Goal: Information Seeking & Learning: Learn about a topic

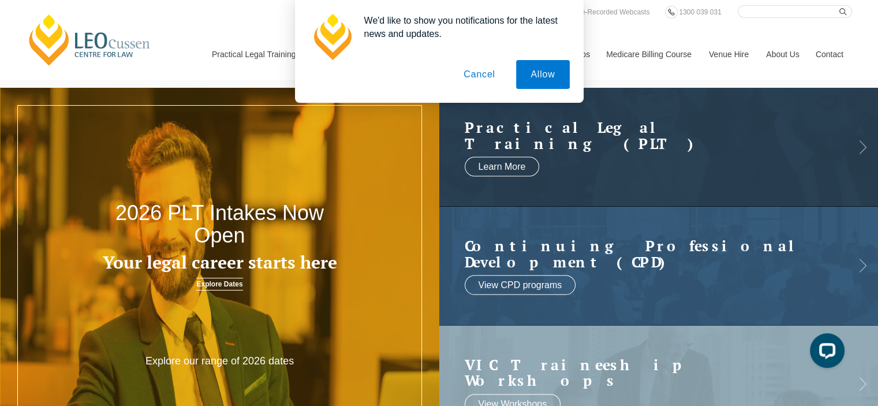
click at [212, 356] on p "Explore our range of 2026 dates" at bounding box center [219, 360] width 175 height 13
click at [225, 282] on link "Explore Dates" at bounding box center [219, 284] width 46 height 13
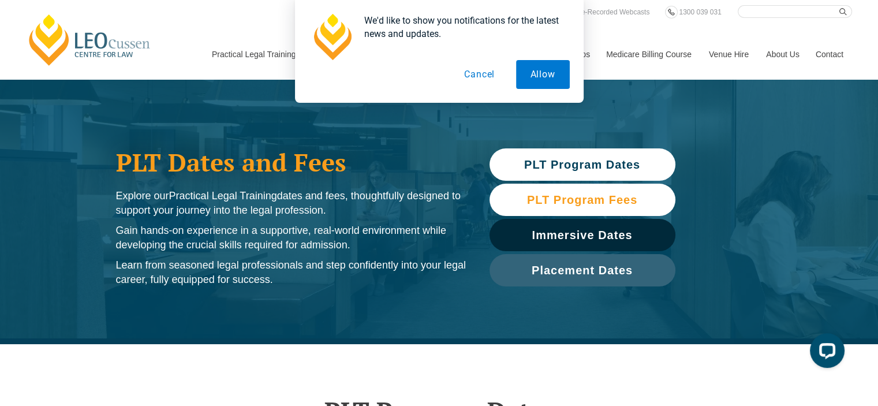
click at [580, 200] on span "PLT Program Fees" at bounding box center [582, 200] width 110 height 12
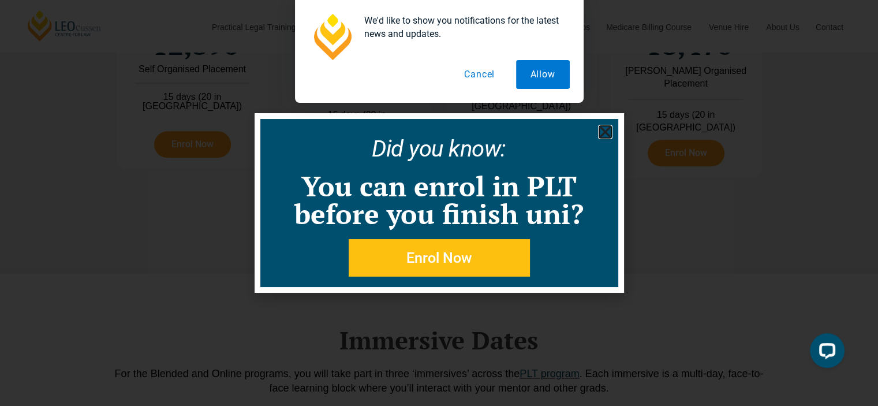
scroll to position [1535, 0]
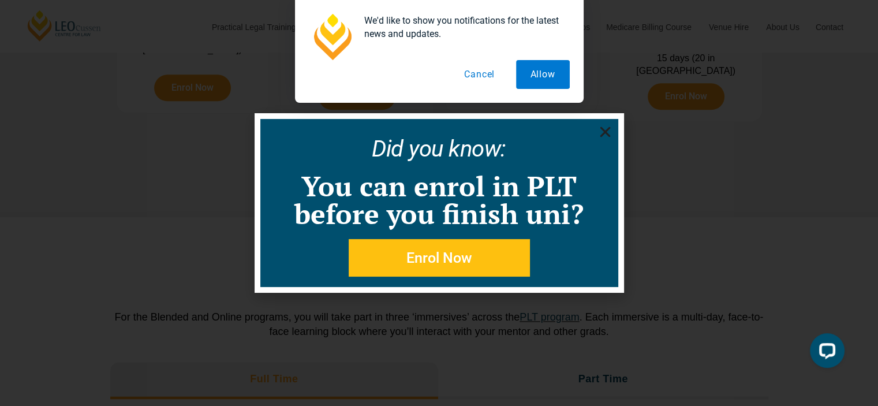
click at [615, 130] on div "Did you know: You can enrol in PLT before you finish uni? Enrol Now" at bounding box center [439, 203] width 358 height 168
click at [608, 130] on icon "Close" at bounding box center [605, 132] width 14 height 14
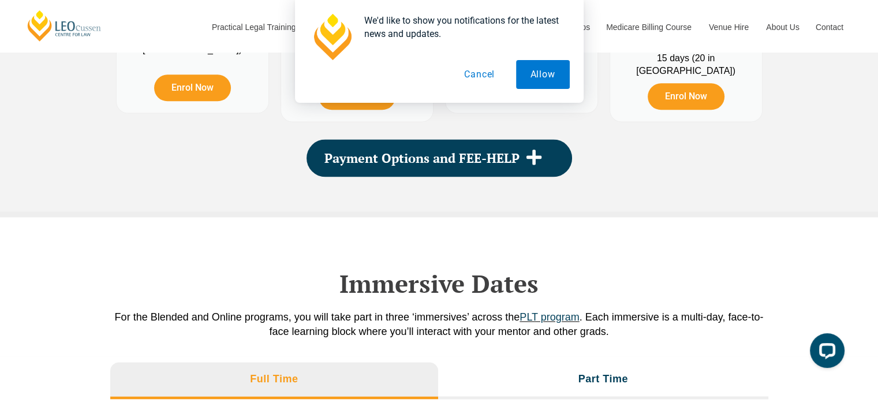
click at [486, 70] on button "Cancel" at bounding box center [478, 74] width 59 height 29
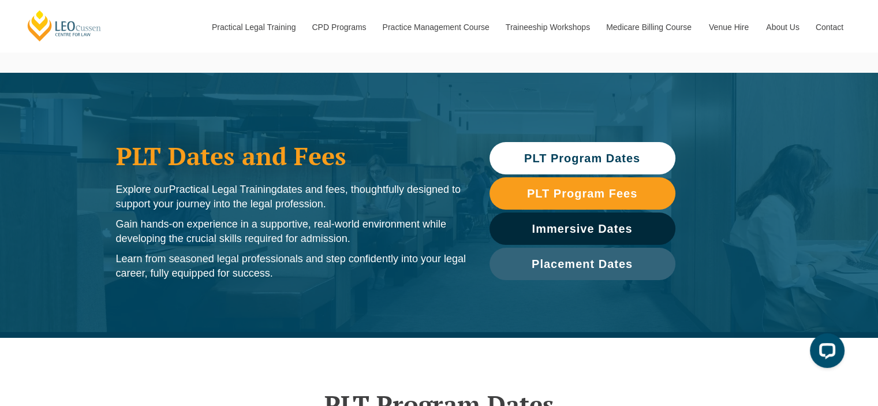
scroll to position [0, 0]
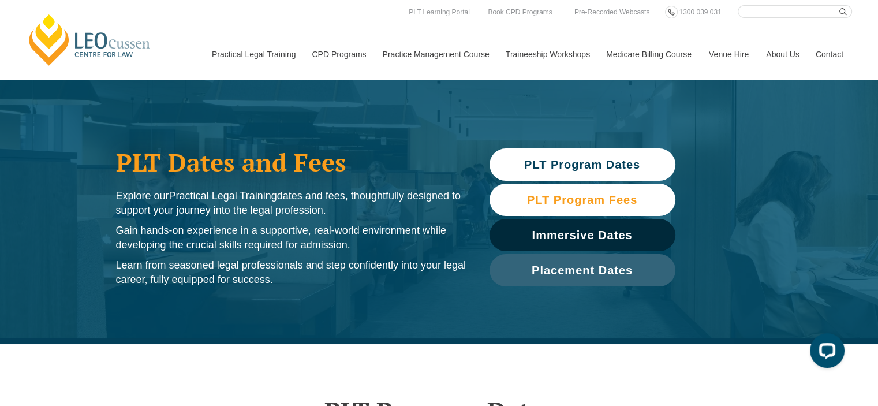
click at [566, 200] on span "PLT Program Fees" at bounding box center [582, 200] width 110 height 12
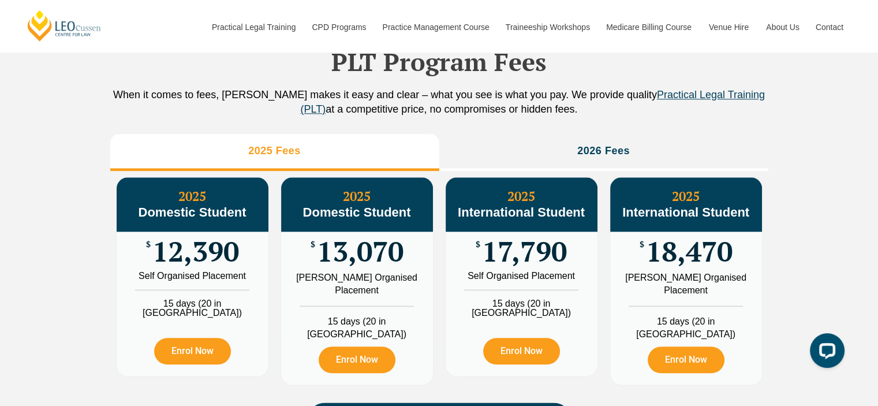
scroll to position [1281, 0]
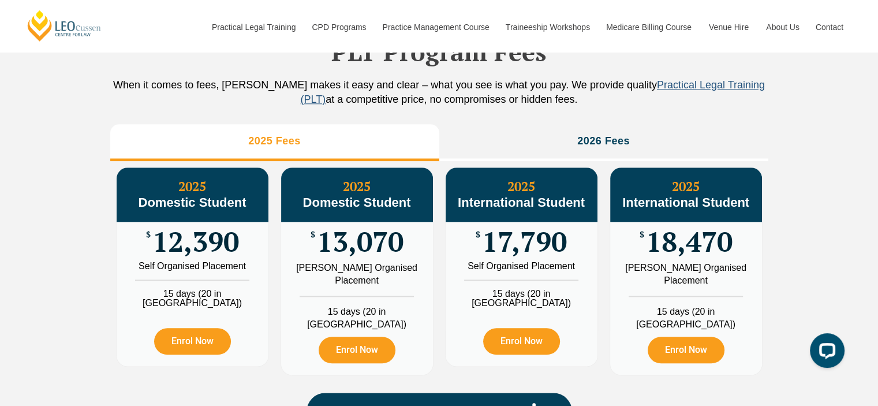
click at [671, 105] on span "Practical Legal Training (PLT)" at bounding box center [533, 92] width 464 height 26
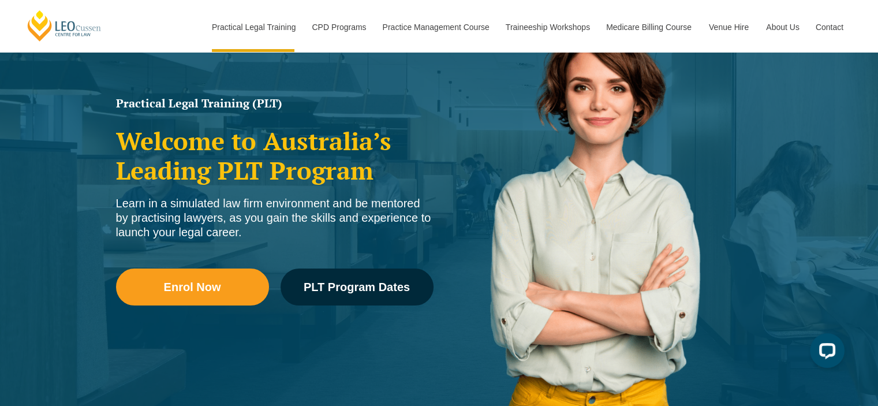
scroll to position [146, 0]
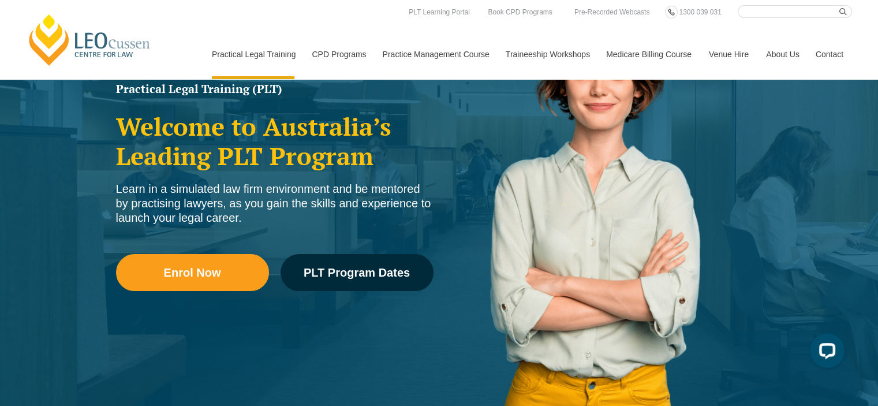
click at [320, 317] on div "Enrol Now PLT Program Dates" at bounding box center [274, 278] width 317 height 83
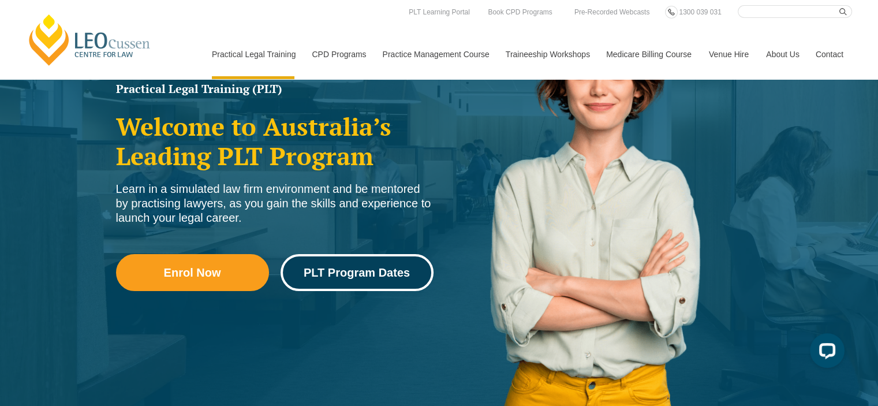
click at [347, 268] on span "PLT Program Dates" at bounding box center [356, 273] width 106 height 12
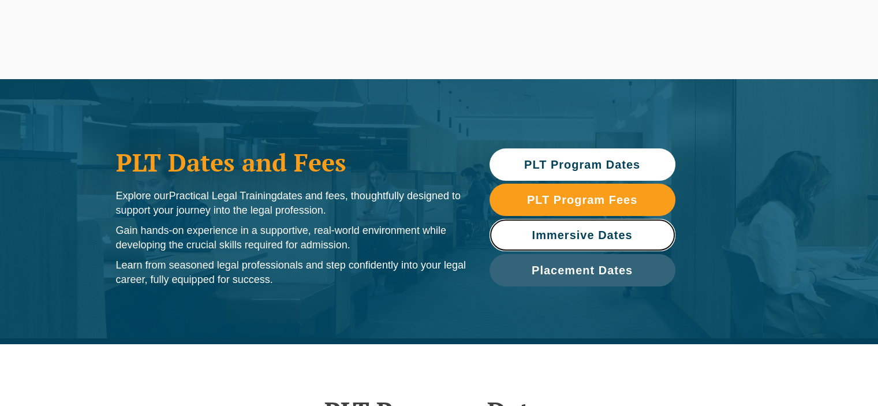
click at [610, 237] on span "Immersive Dates" at bounding box center [582, 235] width 100 height 12
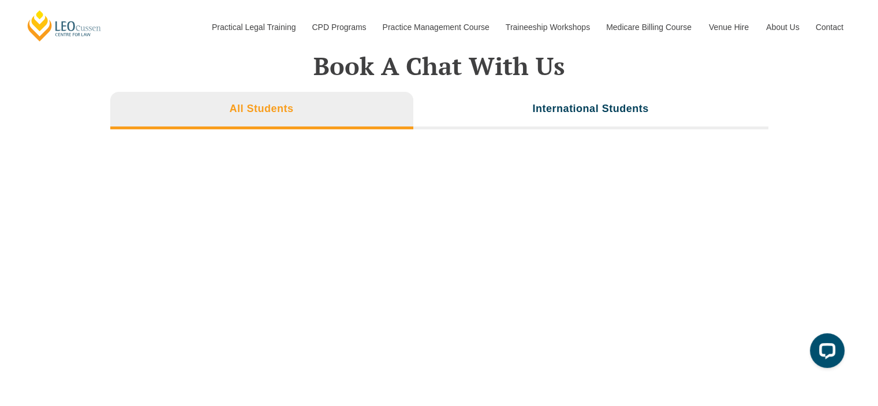
scroll to position [3917, 0]
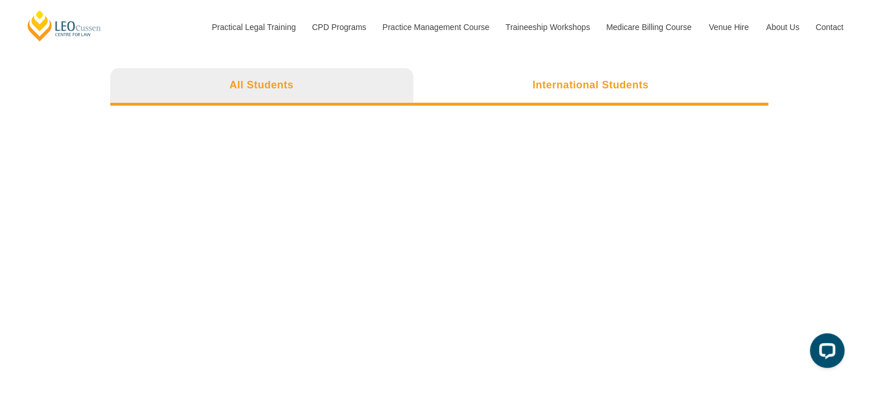
click at [597, 72] on li "International Students" at bounding box center [590, 86] width 355 height 37
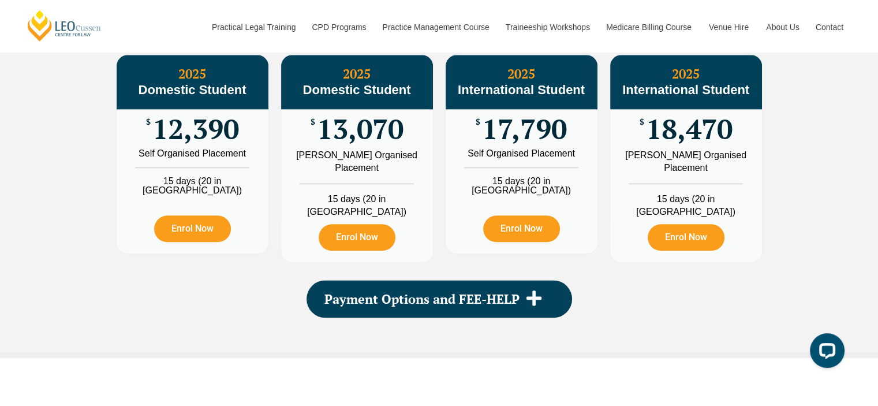
scroll to position [0, 0]
